Goal: Task Accomplishment & Management: Manage account settings

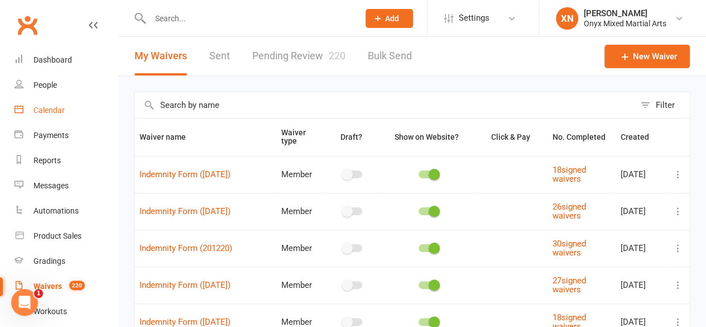
click at [61, 111] on div "Calendar" at bounding box center [49, 110] width 31 height 9
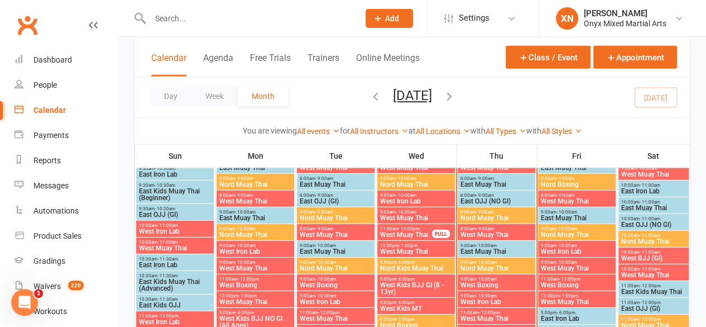
scroll to position [1464, 0]
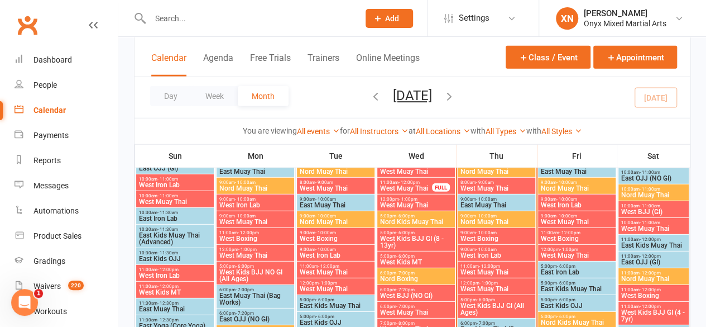
click at [483, 287] on span "West Muay Thai" at bounding box center [496, 288] width 73 height 7
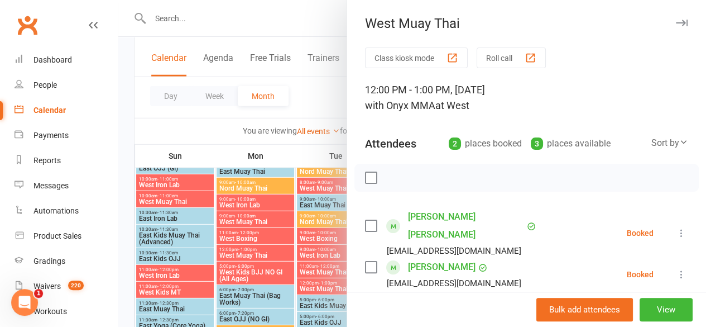
click at [676, 227] on icon at bounding box center [681, 232] width 11 height 11
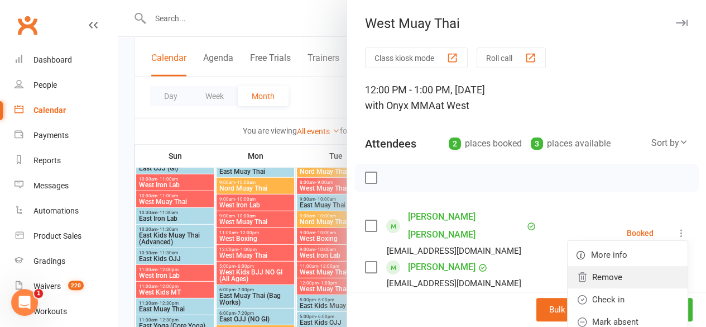
click at [617, 269] on link "Remove" at bounding box center [628, 277] width 120 height 22
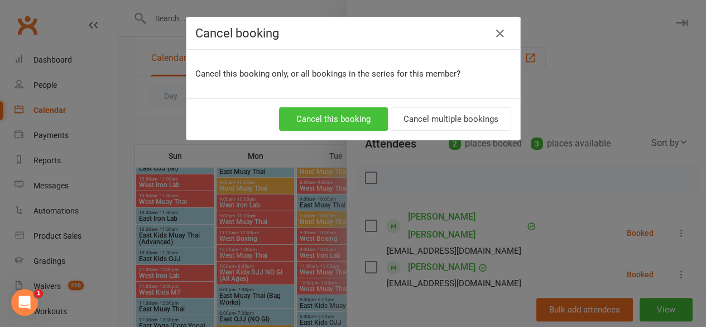
click at [342, 114] on button "Cancel this booking" at bounding box center [333, 118] width 109 height 23
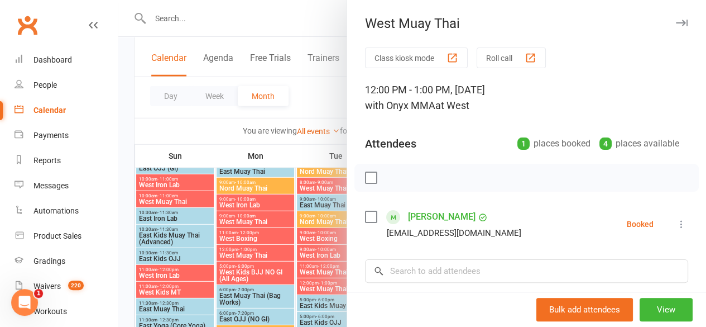
click at [216, 26] on div at bounding box center [412, 163] width 588 height 327
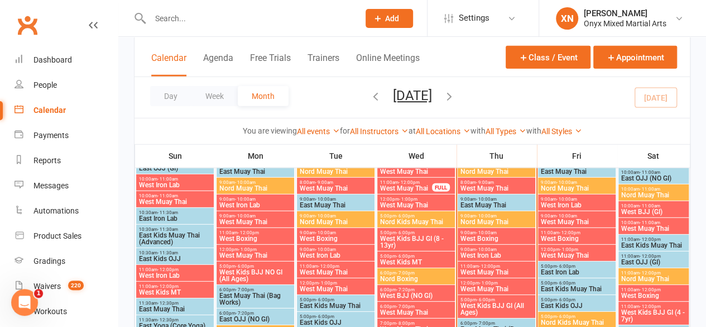
click at [203, 20] on input "text" at bounding box center [249, 19] width 205 height 16
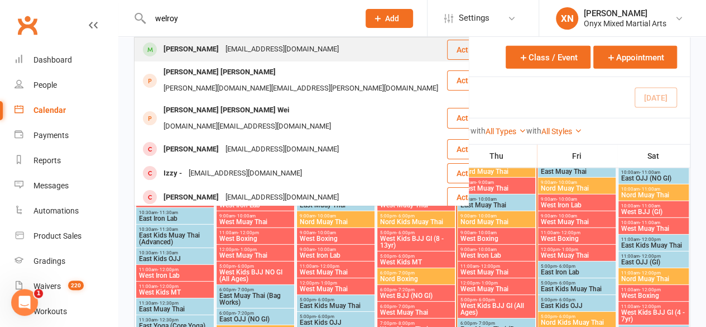
type input "welroy"
click at [222, 44] on div "[EMAIL_ADDRESS][DOMAIN_NAME]" at bounding box center [282, 49] width 120 height 16
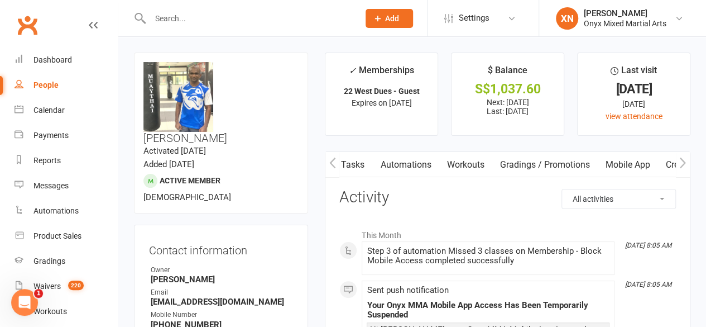
scroll to position [0, 328]
click at [574, 160] on link "Mobile App" at bounding box center [588, 165] width 60 height 26
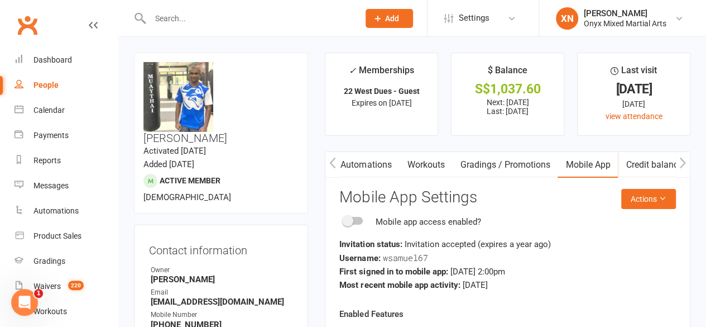
scroll to position [41, 0]
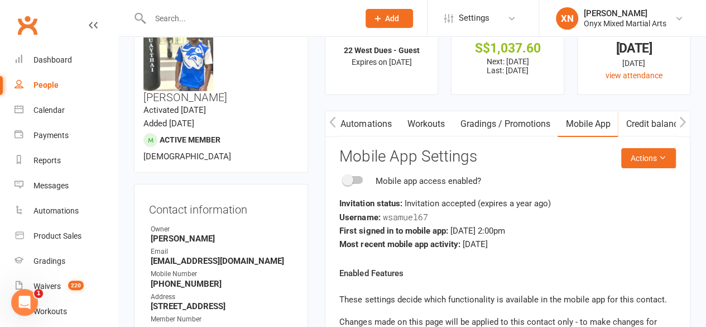
click at [349, 181] on span at bounding box center [347, 179] width 11 height 11
click at [344, 178] on input "checkbox" at bounding box center [344, 178] width 0 height 0
click at [56, 113] on div "Calendar" at bounding box center [49, 110] width 31 height 9
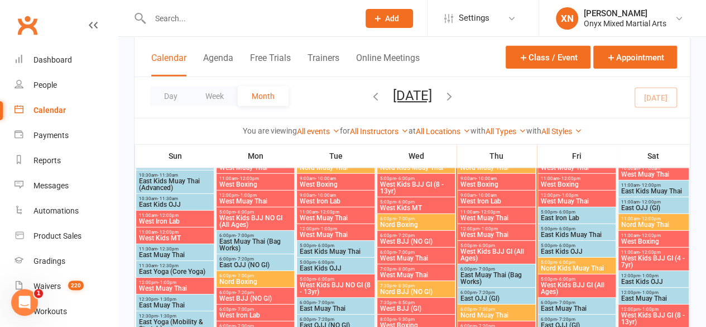
scroll to position [1519, 0]
click at [481, 215] on span "West Muay Thai" at bounding box center [496, 217] width 73 height 7
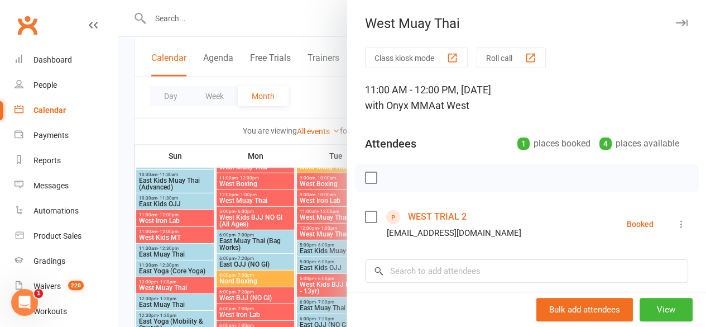
click at [293, 215] on div at bounding box center [412, 163] width 588 height 327
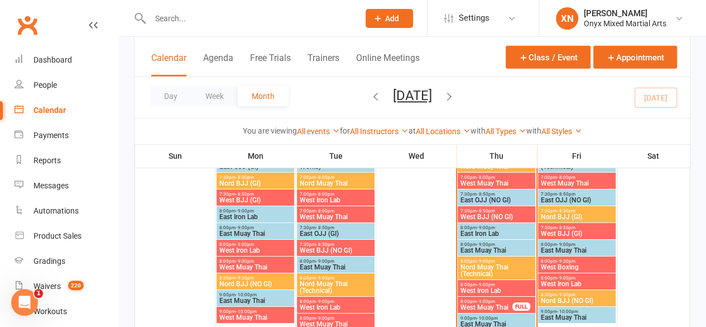
scroll to position [1814, 0]
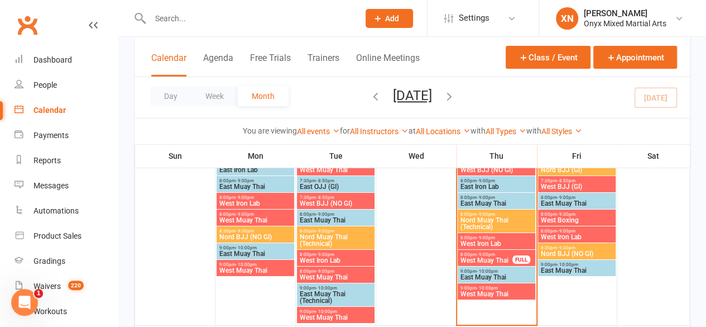
click at [494, 290] on span "West Muay Thai" at bounding box center [496, 293] width 73 height 7
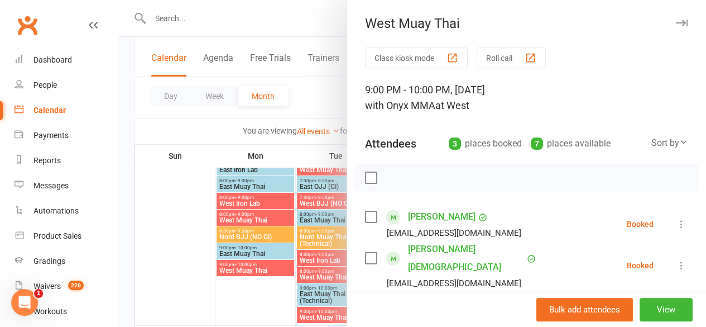
scroll to position [130, 0]
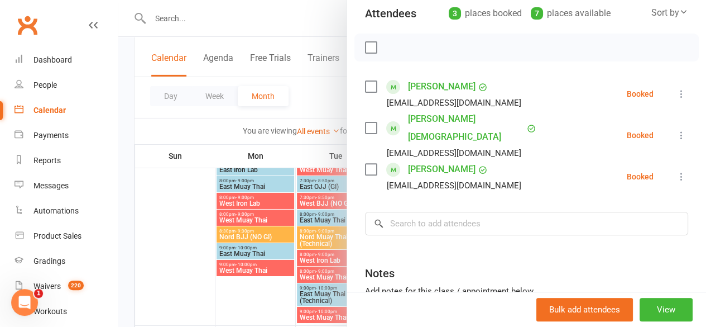
click at [312, 211] on div at bounding box center [412, 163] width 588 height 327
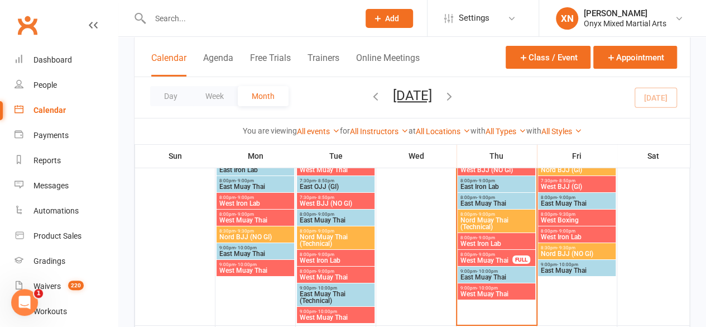
click at [477, 252] on span "- 9:00pm" at bounding box center [486, 254] width 18 height 5
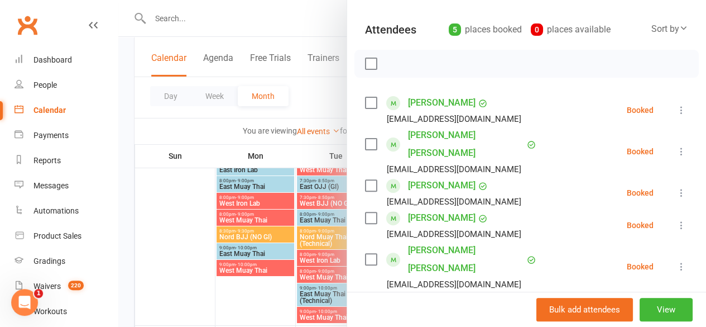
scroll to position [122, 0]
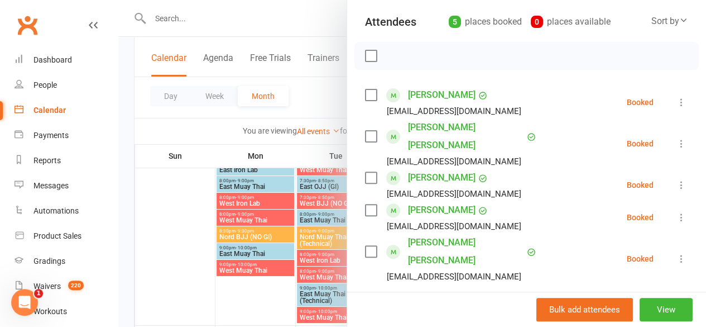
click at [219, 225] on div at bounding box center [412, 163] width 588 height 327
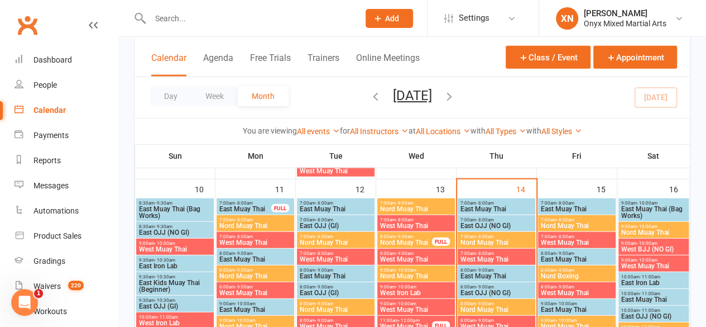
scroll to position [1348, 0]
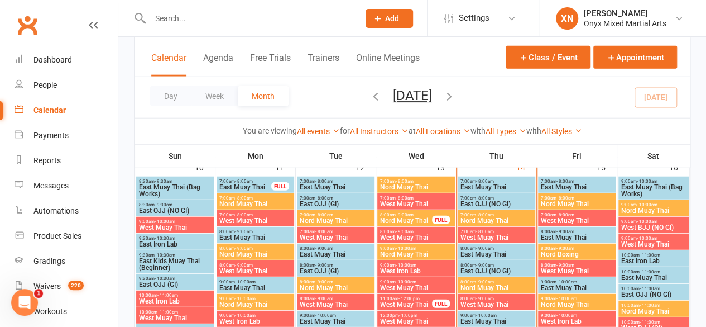
click at [593, 109] on div "Day Week Month [DATE] [DATE] Sun Mon Tue Wed Thu Fri Sat 27 28 29 30 31 01 02 0…" at bounding box center [413, 97] width 556 height 41
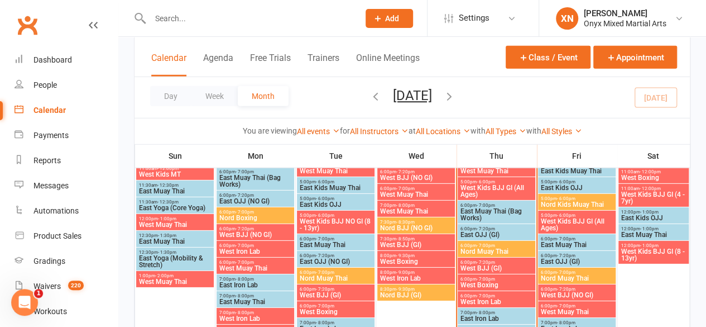
scroll to position [1478, 0]
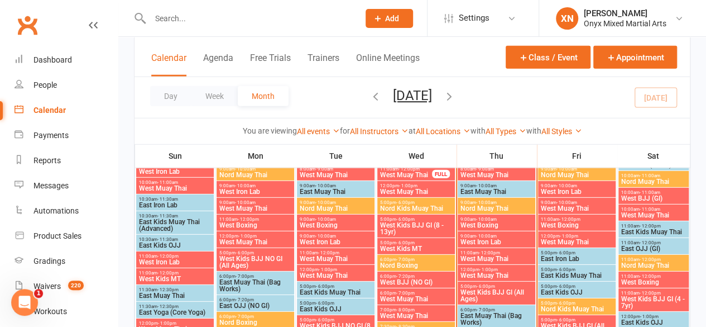
click at [535, 101] on div "Day Week Month [DATE] [DATE] Sun Mon Tue Wed Thu Fri Sat 27 28 29 30 31 01 02 0…" at bounding box center [413, 97] width 556 height 41
click at [525, 95] on div "Day Week Month [DATE] [DATE] Sun Mon Tue Wed Thu Fri Sat 27 28 29 30 31 01 02 0…" at bounding box center [413, 97] width 556 height 41
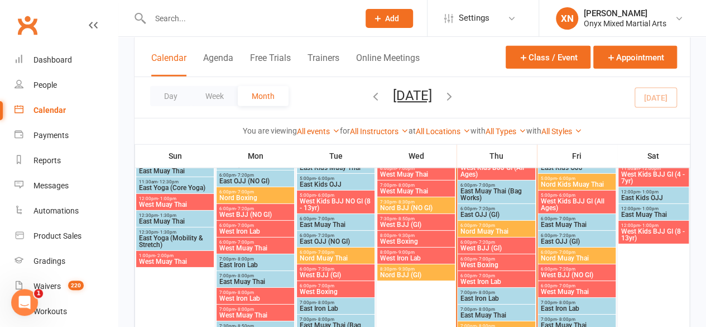
scroll to position [1603, 0]
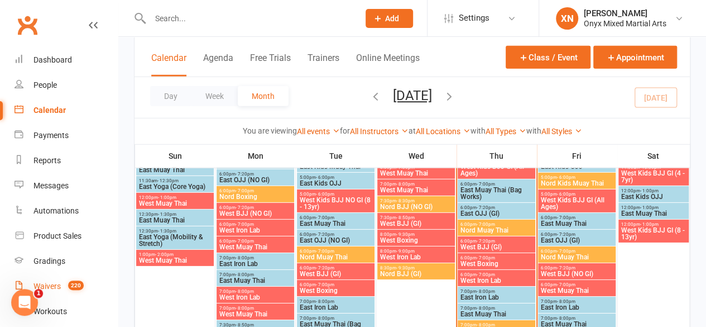
click at [74, 278] on link "Waivers 220" at bounding box center [66, 286] width 103 height 25
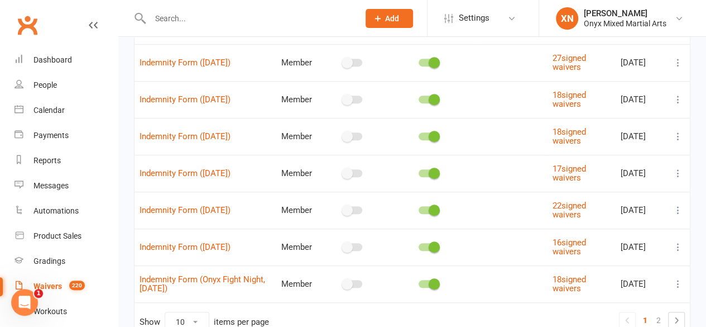
scroll to position [281, 0]
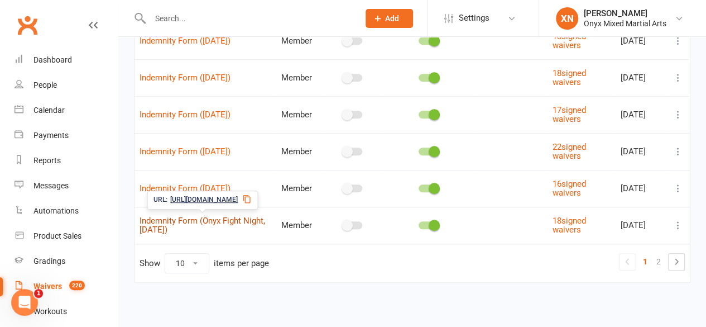
click at [225, 217] on link "Indemnity Form (Onyx Fight Night, [DATE])" at bounding box center [203, 226] width 126 height 20
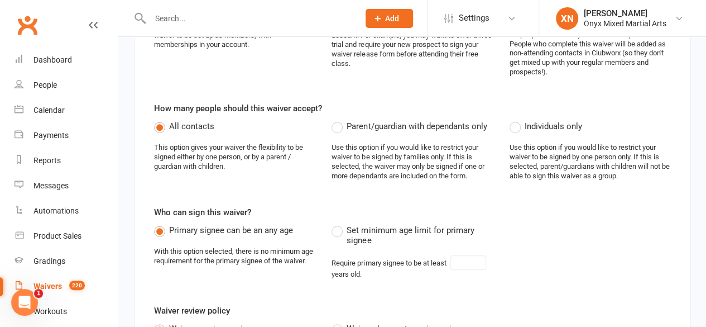
scroll to position [214, 0]
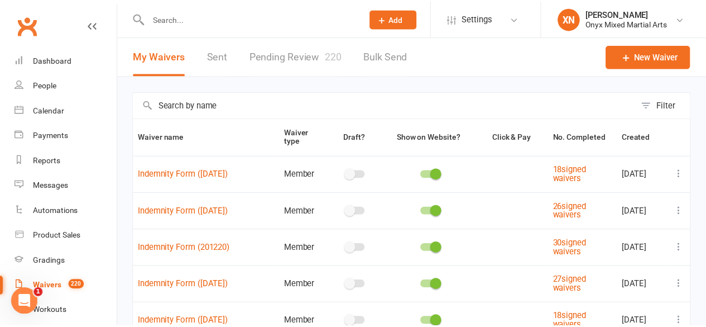
scroll to position [281, 0]
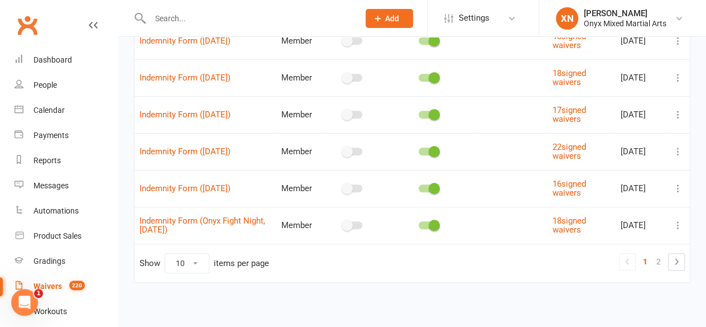
click at [680, 222] on icon at bounding box center [678, 224] width 11 height 11
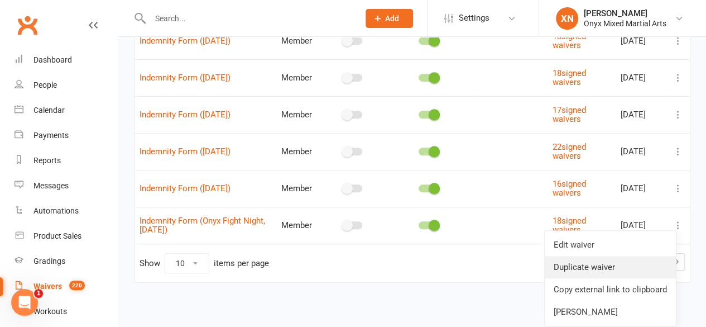
click at [624, 265] on link "Duplicate waiver" at bounding box center [610, 267] width 131 height 22
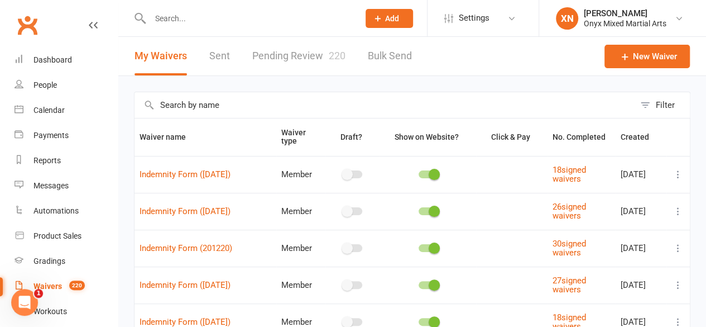
scroll to position [244, 0]
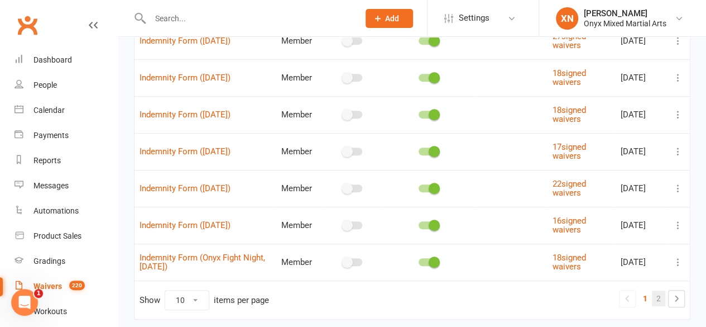
click at [661, 291] on link "2" at bounding box center [658, 298] width 13 height 16
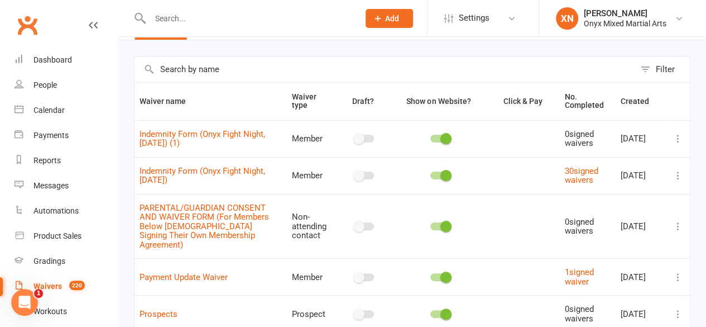
scroll to position [42, 0]
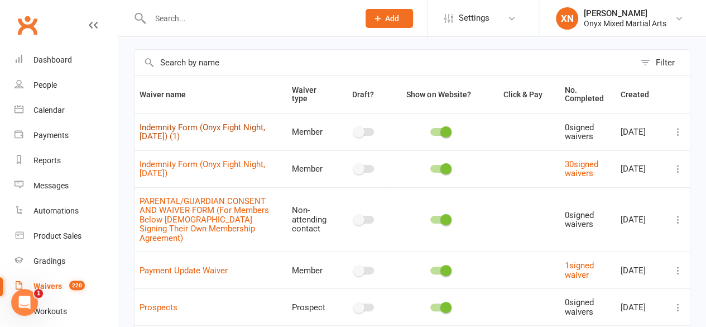
click at [251, 126] on link "Indemnity Form (Onyx Fight Night, [DATE]) (1)" at bounding box center [203, 132] width 126 height 20
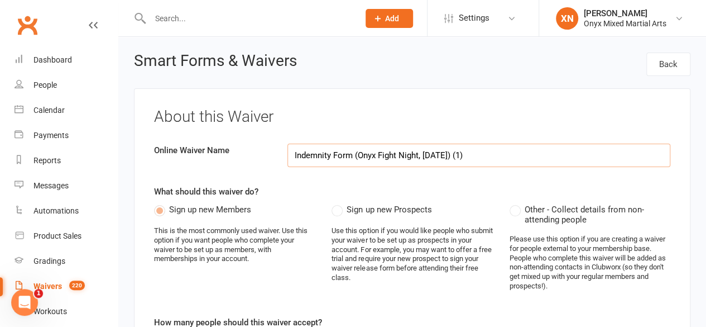
drag, startPoint x: 457, startPoint y: 154, endPoint x: 423, endPoint y: 159, distance: 33.9
click at [423, 159] on input "Indemnity Form (Onyx Fight Night, [DATE]) (1)" at bounding box center [479, 155] width 383 height 23
click at [507, 161] on input "Indemnity Form (Onyx Fight Night, [DATE]) (1)" at bounding box center [479, 155] width 383 height 23
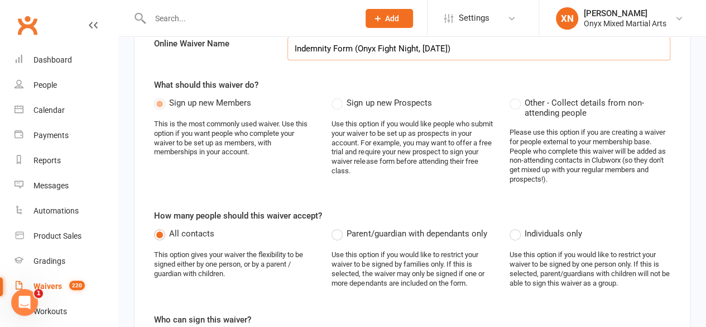
scroll to position [107, 0]
type input "Indemnity Form (Onyx Fight Night, [DATE])"
click at [663, 82] on div "What should this waiver do? Sign up new Members This is the most commonly used …" at bounding box center [412, 135] width 517 height 115
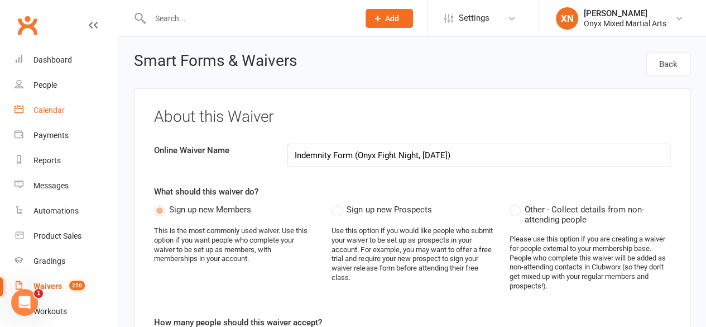
click at [55, 108] on div "Calendar" at bounding box center [49, 110] width 31 height 9
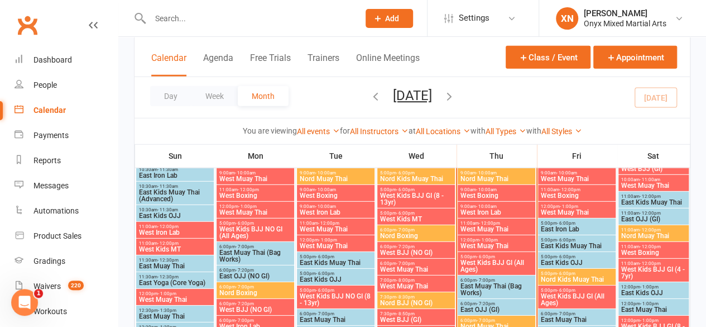
scroll to position [1514, 0]
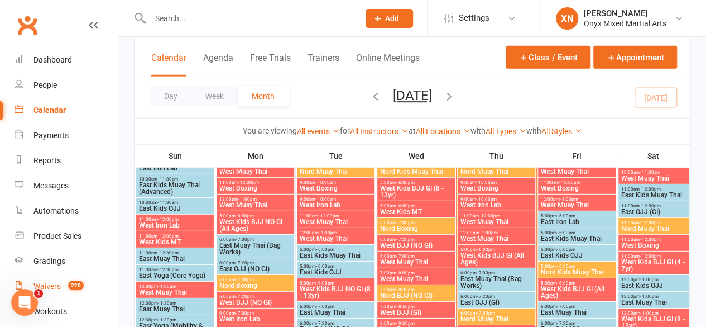
click at [79, 281] on span "220" at bounding box center [76, 284] width 16 height 9
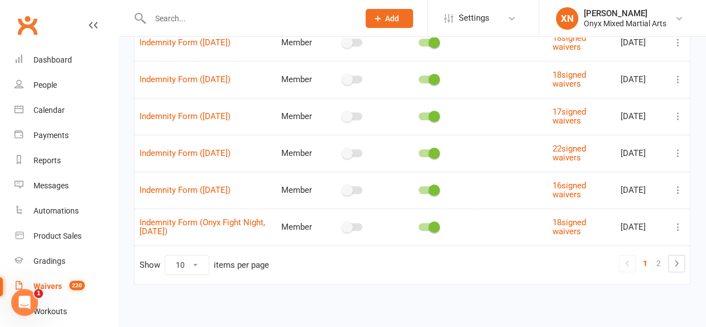
scroll to position [281, 0]
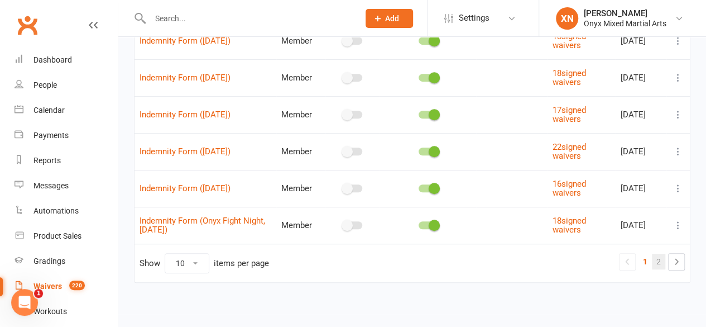
click at [655, 260] on link "2" at bounding box center [658, 262] width 13 height 16
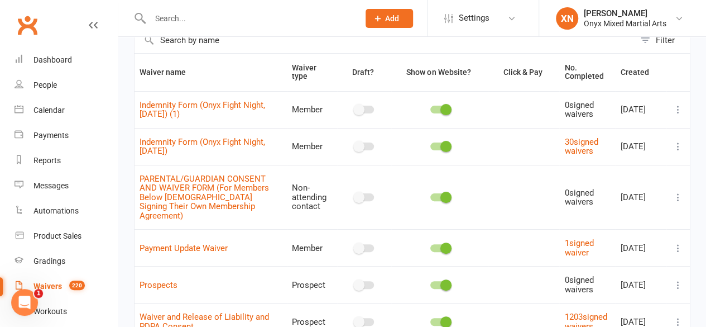
scroll to position [68, 0]
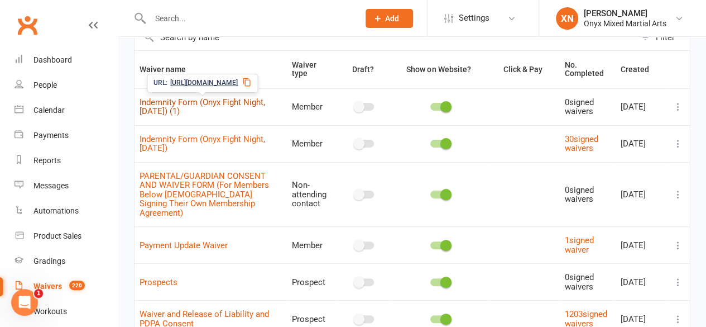
click at [206, 98] on link "Indemnity Form (Onyx Fight Night, [DATE]) (1)" at bounding box center [203, 107] width 126 height 20
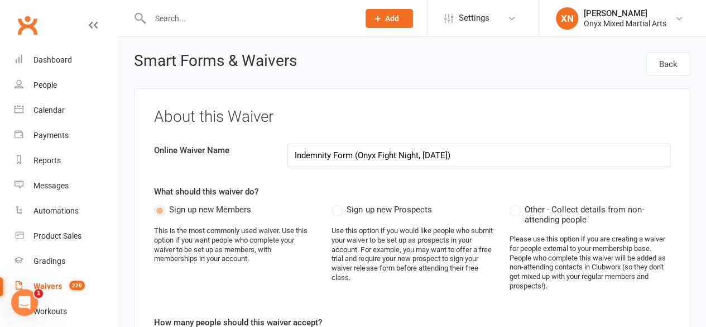
drag, startPoint x: 455, startPoint y: 156, endPoint x: 426, endPoint y: 158, distance: 29.1
click at [426, 158] on input "Indemnity Form (Onyx Fight Night, [DATE])" at bounding box center [479, 155] width 383 height 23
type input "Indemnity Form (Onyx Fight Night, [DATE])"
click at [466, 113] on h3 "About this Waiver" at bounding box center [412, 116] width 517 height 17
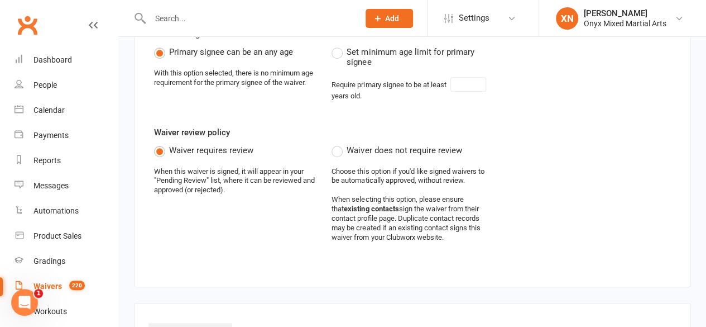
scroll to position [382, 0]
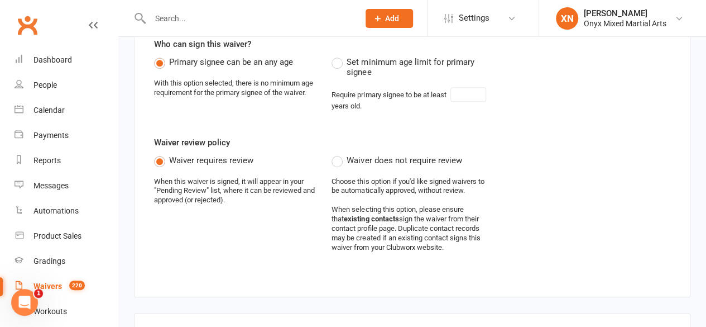
click at [375, 63] on span "Set minimum age limit for primary signee" at bounding box center [420, 66] width 146 height 22
click at [339, 55] on input "Set minimum age limit for primary signee" at bounding box center [335, 55] width 7 height 0
type input "18"
click at [474, 106] on div "Require primary signee to be at least [DEMOGRAPHIC_DATA]." at bounding box center [412, 99] width 161 height 24
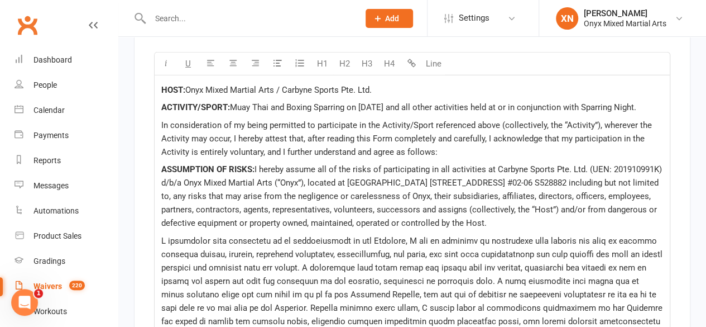
scroll to position [1753, 0]
drag, startPoint x: 271, startPoint y: 95, endPoint x: 313, endPoint y: 98, distance: 41.9
click at [313, 102] on span "Muay Thai and Boxing Sparring on [DATE] and all other activities held at or in …" at bounding box center [433, 107] width 407 height 10
drag, startPoint x: 317, startPoint y: 95, endPoint x: 372, endPoint y: 97, distance: 55.3
click at [372, 102] on span "Muay Thai Sparring on [DATE] and all other activities held at or in conjunction…" at bounding box center [412, 107] width 364 height 10
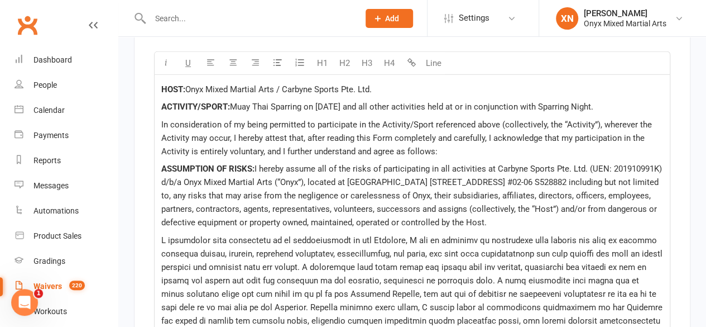
click at [436, 101] on p "ACTIVITY/SPORT: Muay Thai Sparring on [DATE] and all other activities held at o…" at bounding box center [412, 106] width 502 height 13
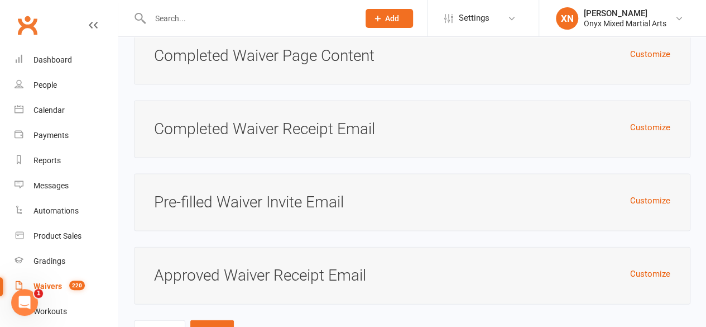
scroll to position [3215, 0]
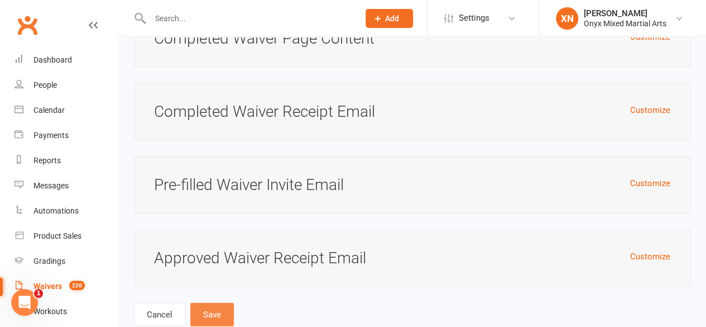
click at [211, 303] on button "Save" at bounding box center [212, 314] width 44 height 23
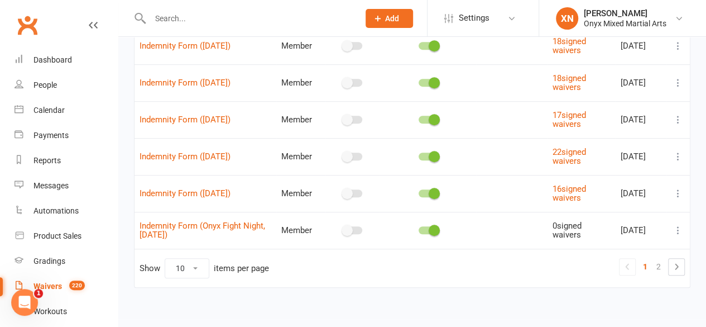
scroll to position [281, 0]
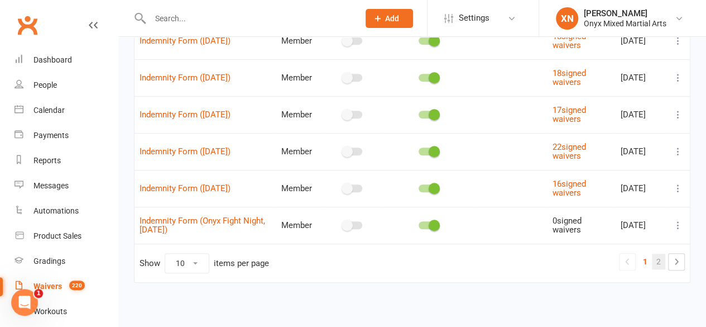
click at [654, 254] on link "2" at bounding box center [658, 262] width 13 height 16
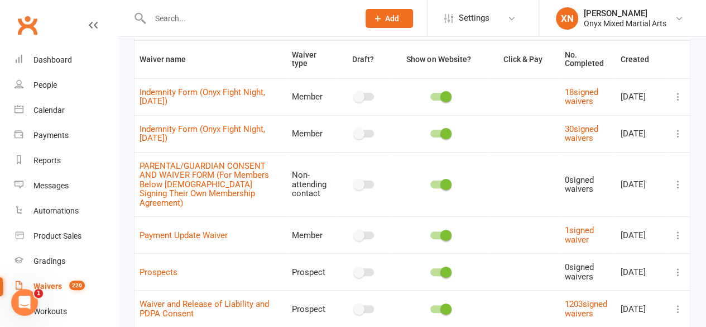
scroll to position [162, 0]
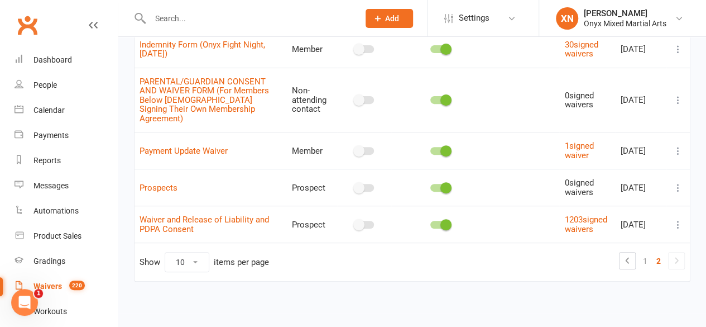
click at [638, 257] on ul "1 2" at bounding box center [652, 260] width 66 height 17
click at [643, 259] on link "1" at bounding box center [645, 261] width 13 height 16
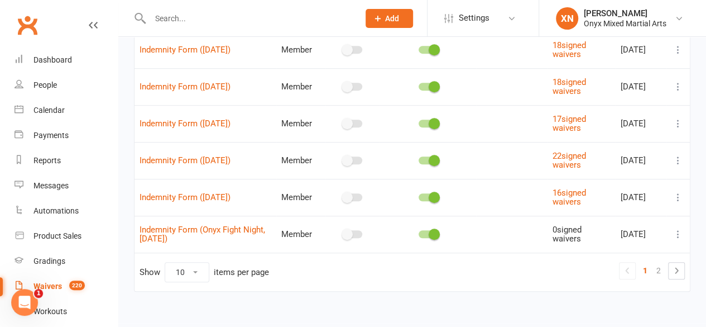
scroll to position [271, 0]
click at [677, 234] on icon at bounding box center [678, 235] width 11 height 11
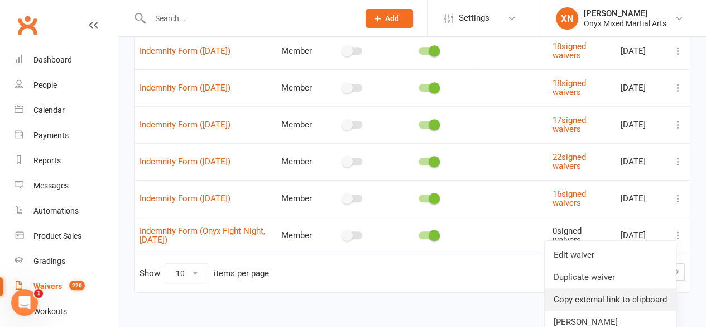
click at [656, 293] on link "Copy external link to clipboard" at bounding box center [610, 299] width 131 height 22
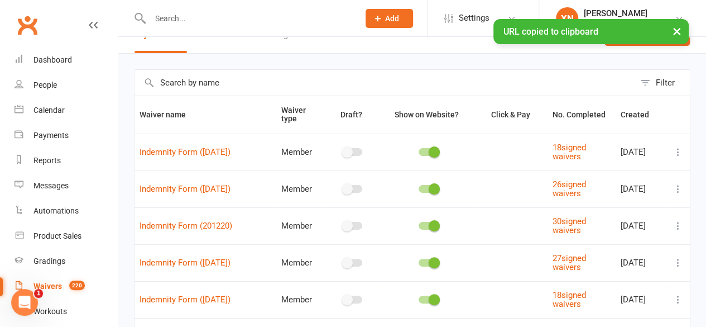
scroll to position [0, 0]
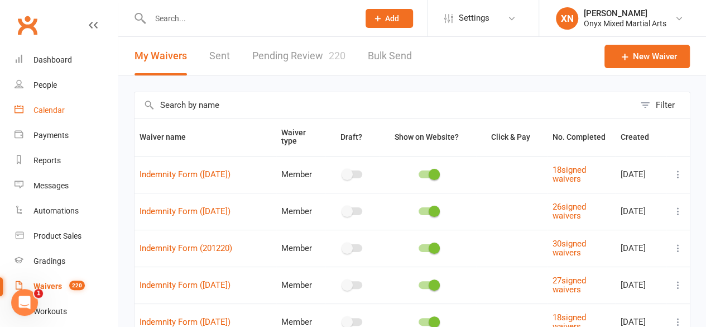
click at [82, 102] on link "Calendar" at bounding box center [66, 110] width 103 height 25
